Goal: Task Accomplishment & Management: Complete application form

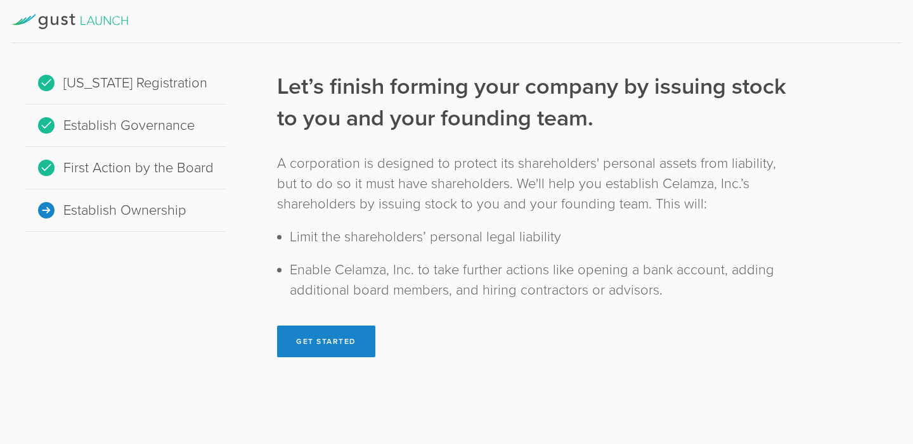
click at [82, 16] on icon at bounding box center [69, 21] width 117 height 15
click at [53, 22] on icon at bounding box center [69, 21] width 117 height 15
click at [342, 350] on button "Get Started" at bounding box center [326, 342] width 98 height 32
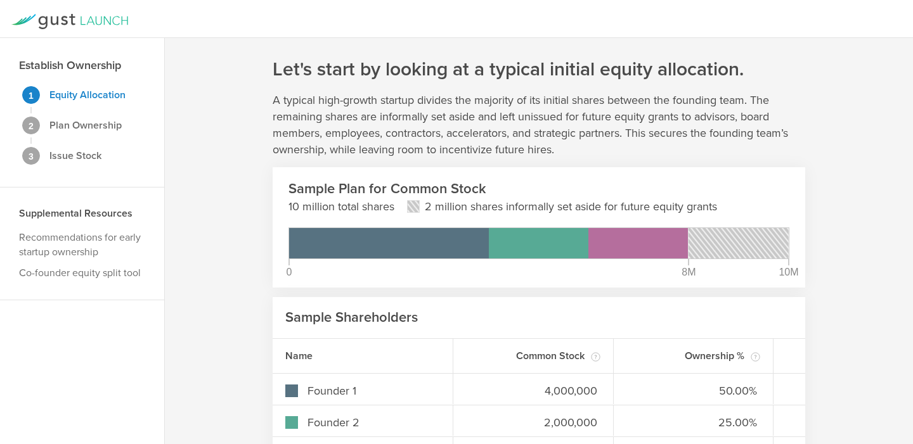
click at [37, 22] on icon at bounding box center [69, 21] width 117 height 15
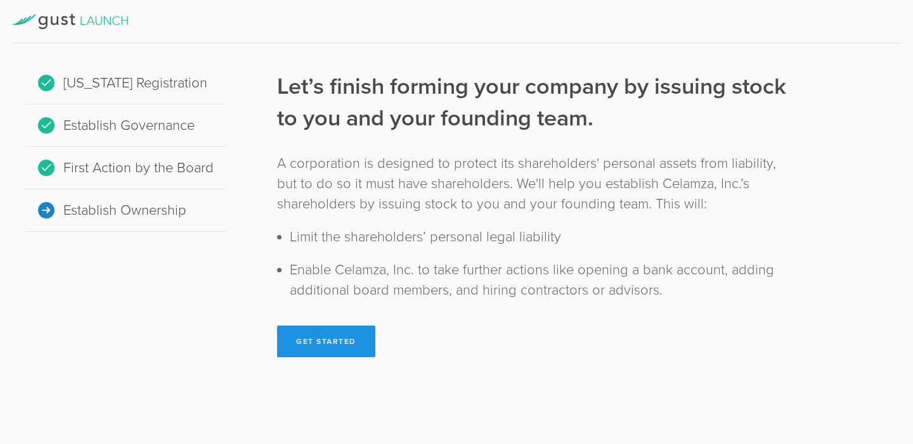
click at [332, 346] on button "Get Started" at bounding box center [326, 342] width 98 height 32
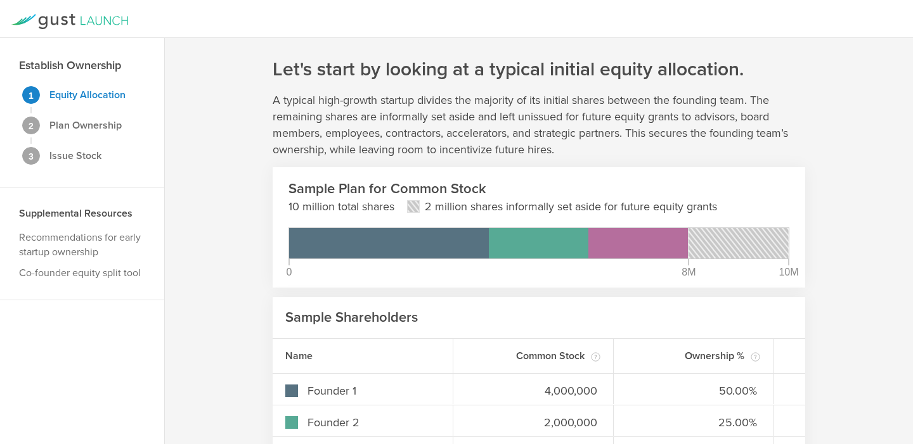
scroll to position [122, 0]
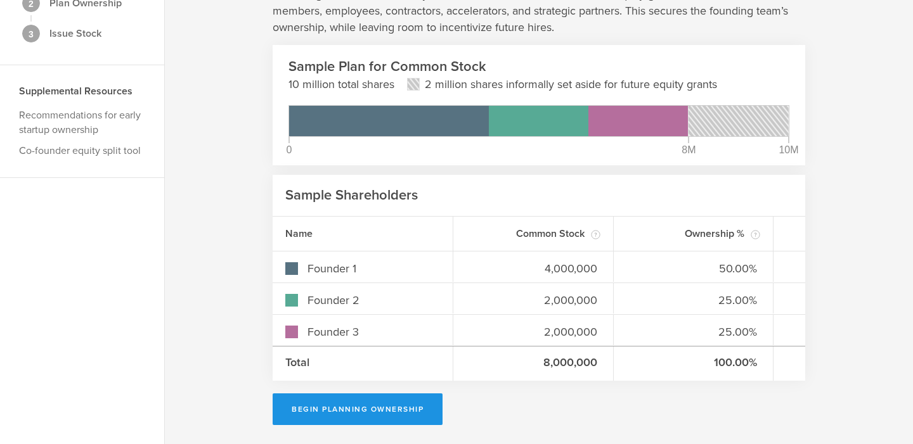
click at [415, 411] on button "Begin Planning Ownership" at bounding box center [358, 410] width 170 height 32
type input "Pranav Menon Narayanan"
type input "-"
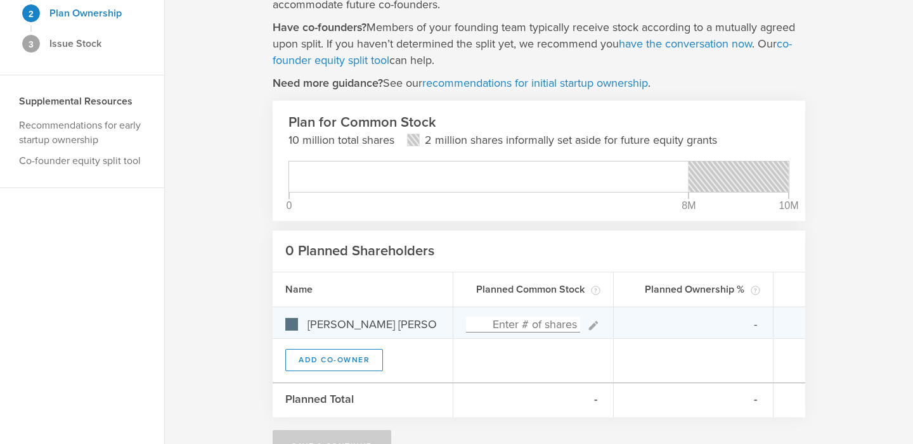
scroll to position [0, 0]
